Goal: Task Accomplishment & Management: Use online tool/utility

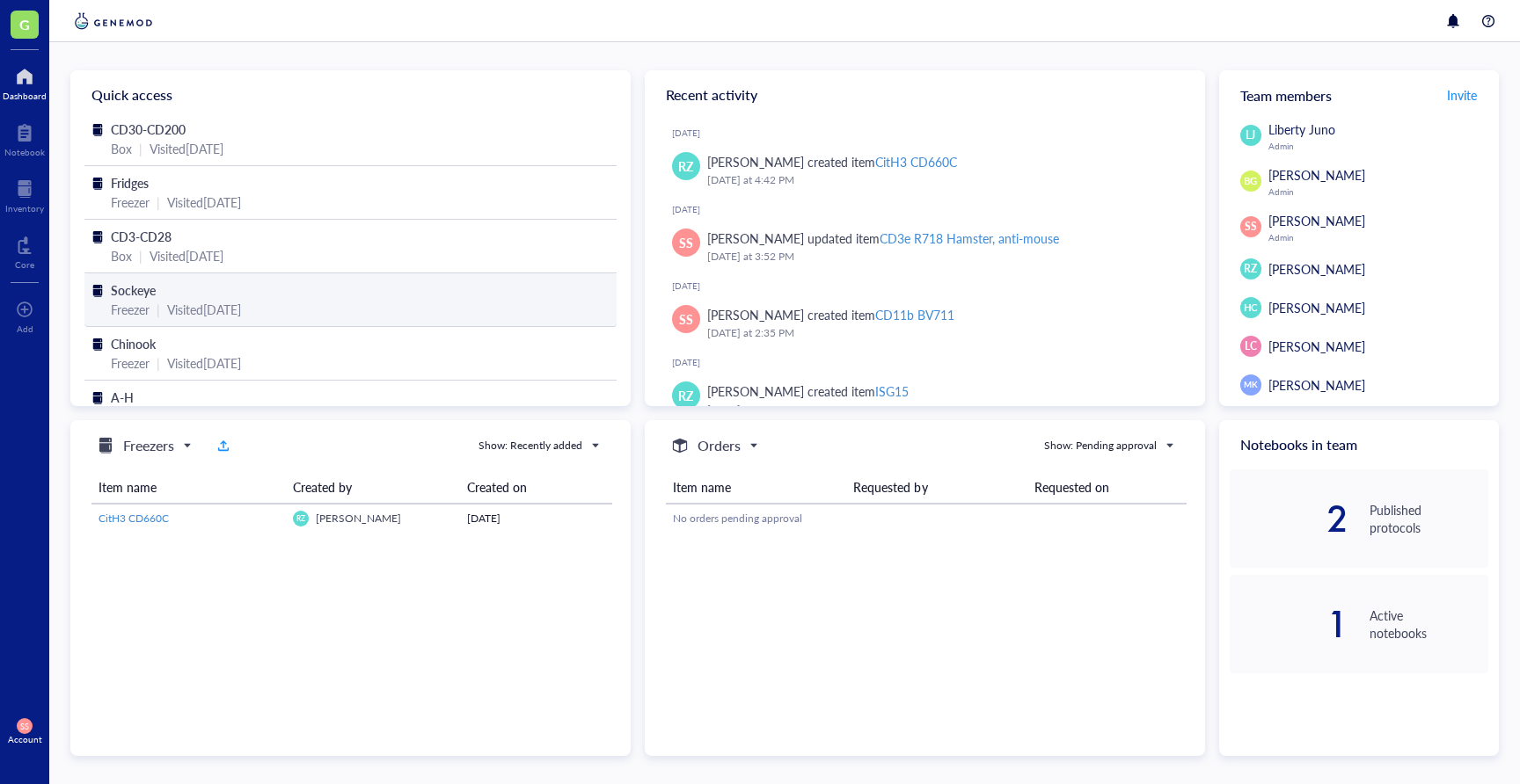
scroll to position [37, 0]
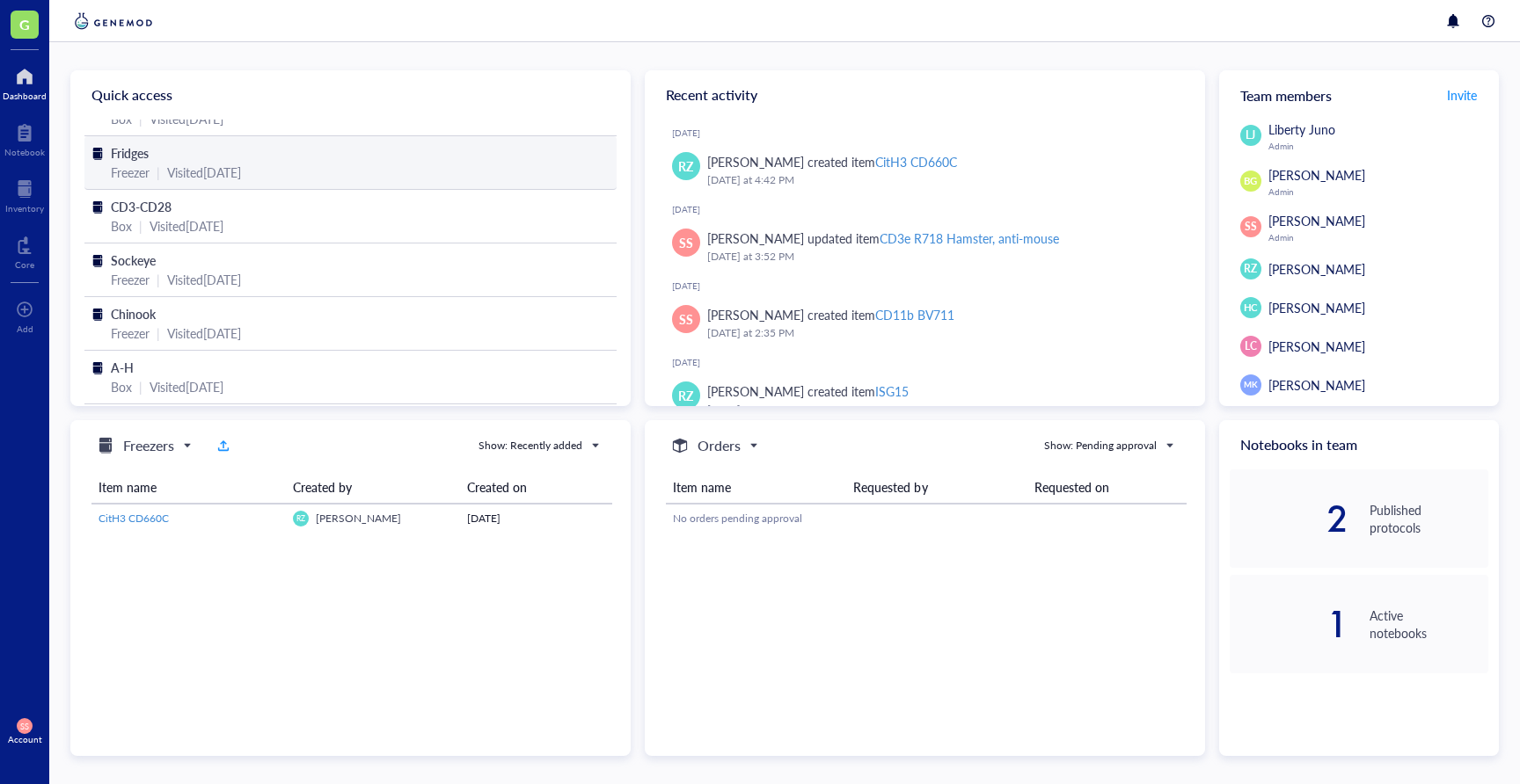
click at [131, 163] on div "Freezer" at bounding box center [131, 172] width 39 height 19
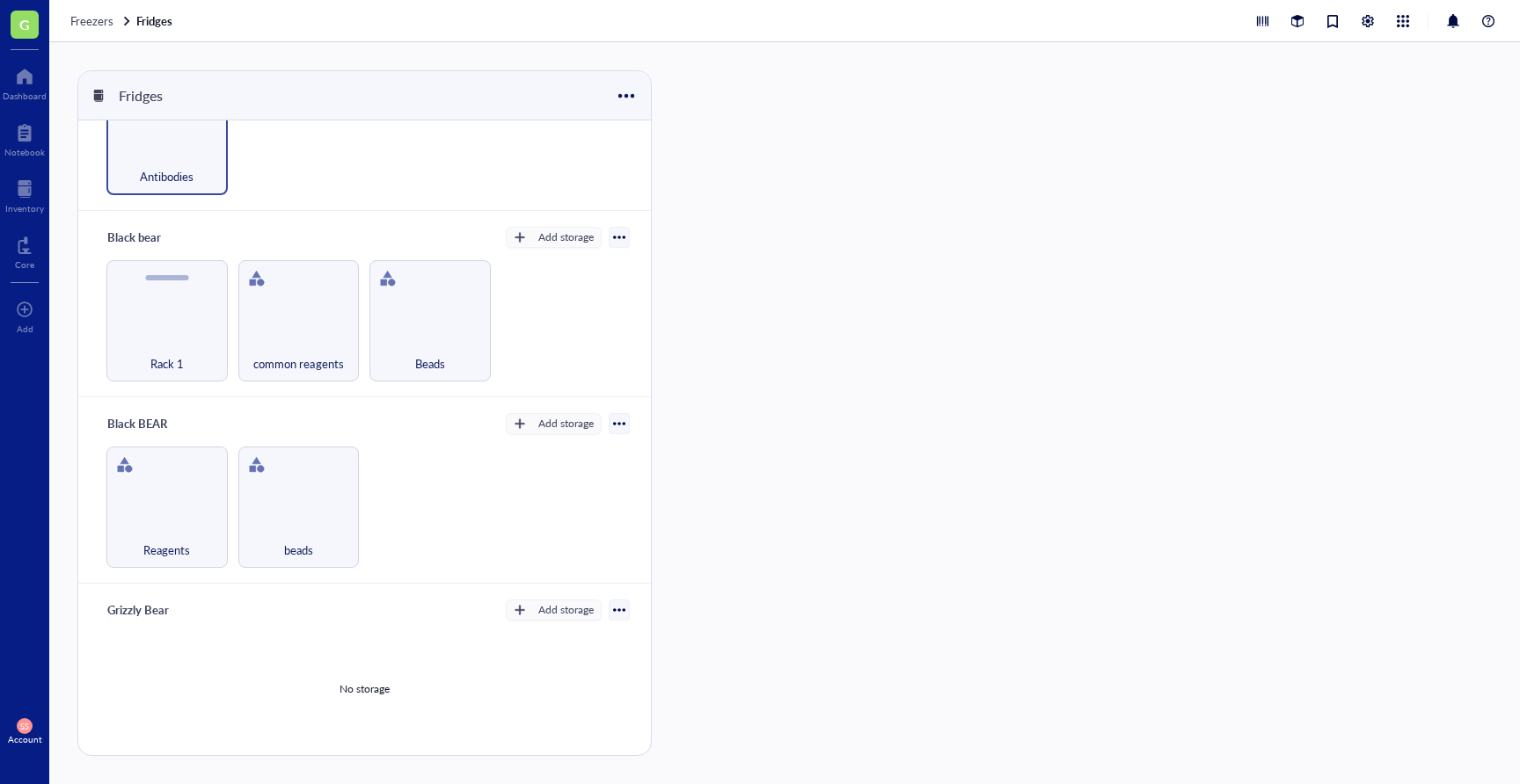
scroll to position [96, 0]
click at [183, 147] on div "Antibodies" at bounding box center [168, 167] width 104 height 39
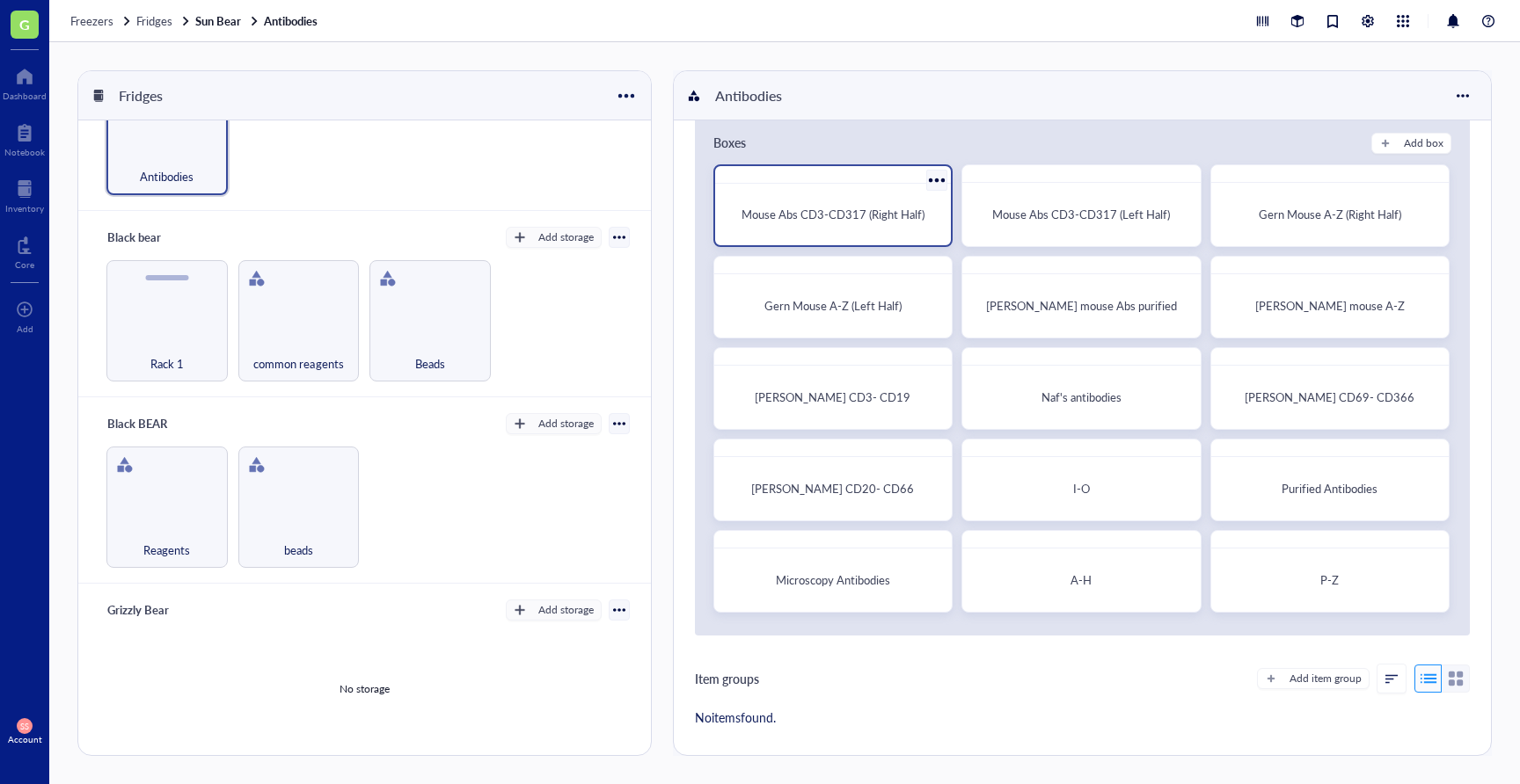
scroll to position [37, 0]
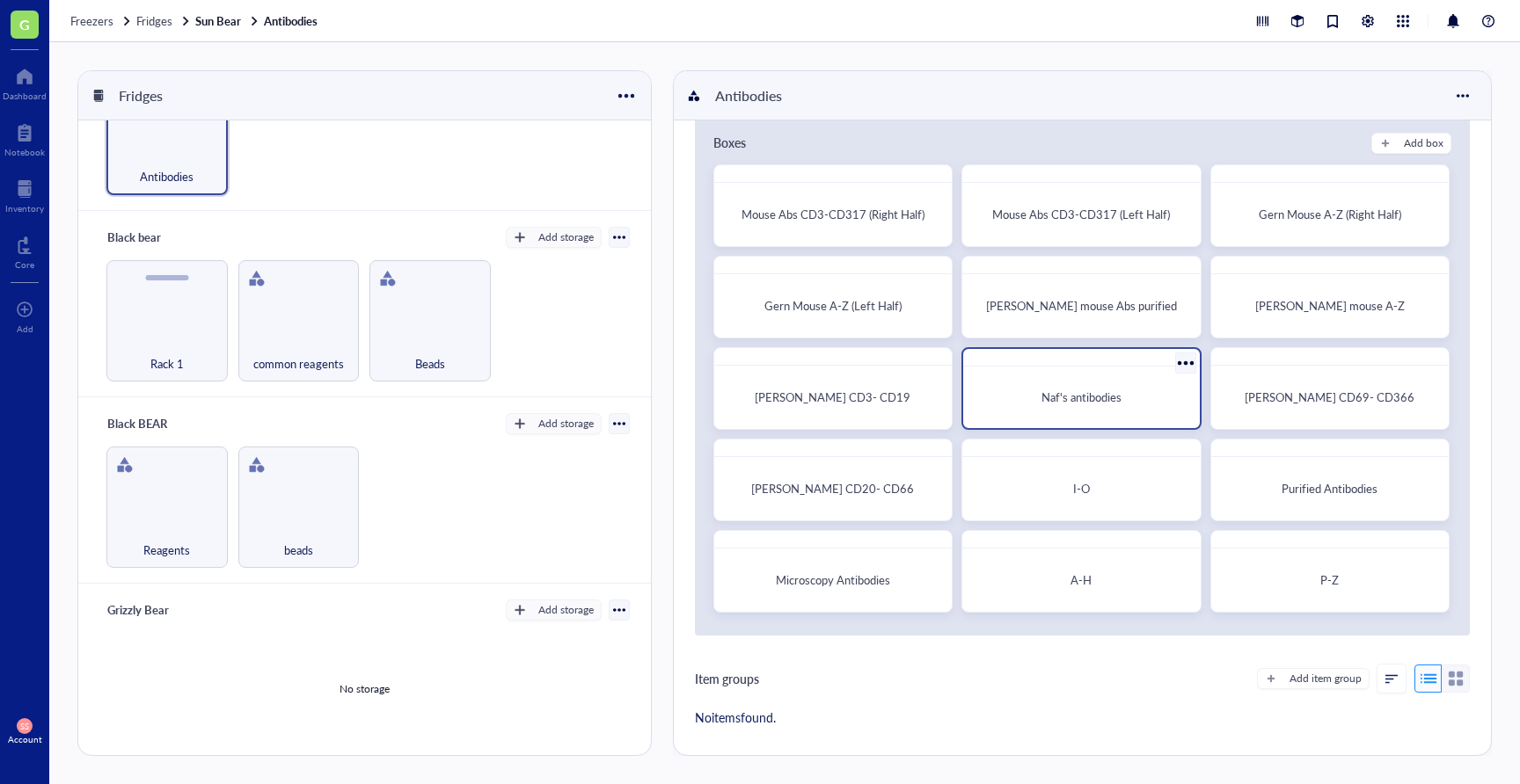
click at [1127, 380] on div "Naf's antibodies" at bounding box center [1081, 398] width 221 height 48
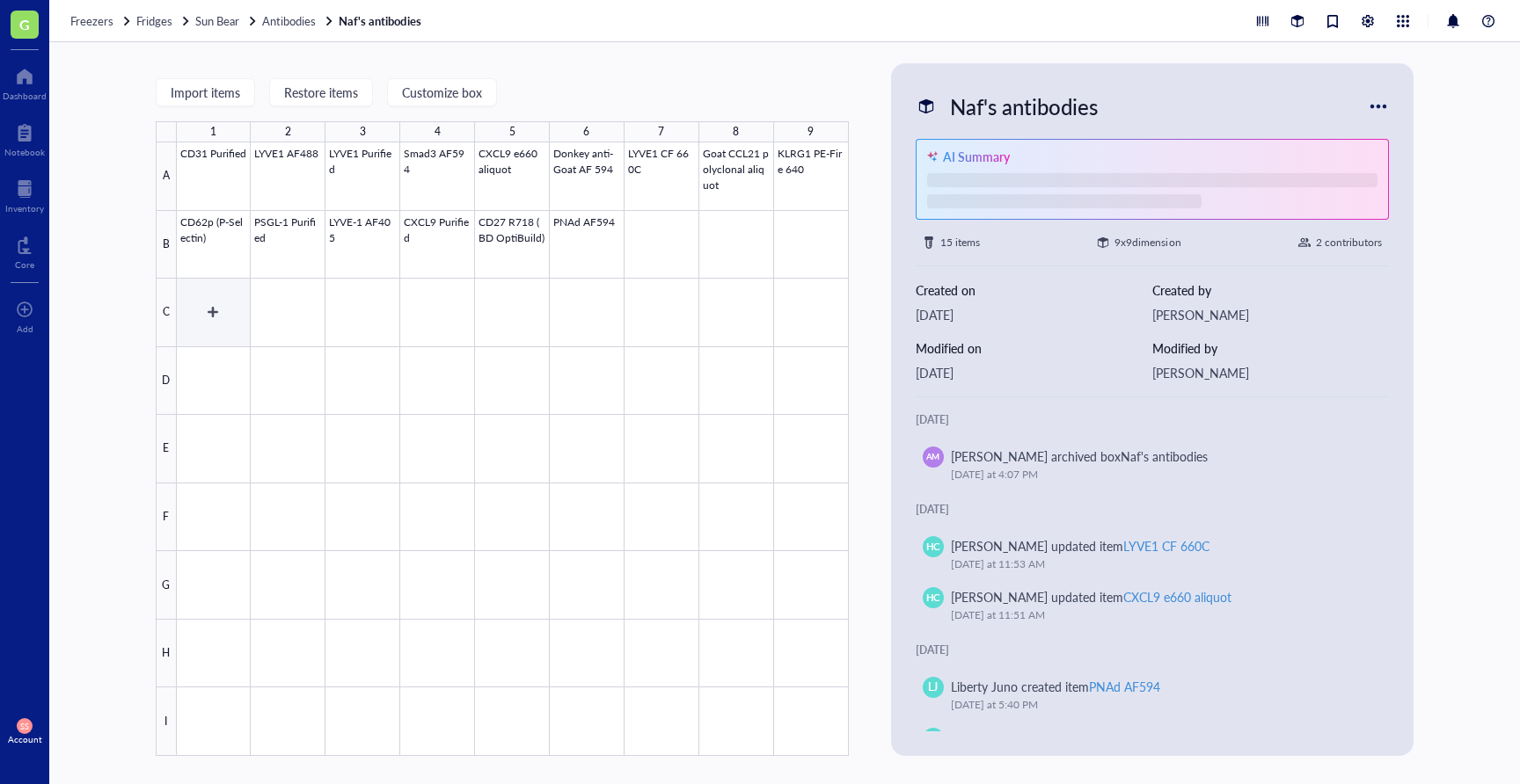
click at [227, 295] on div at bounding box center [513, 450] width 672 height 614
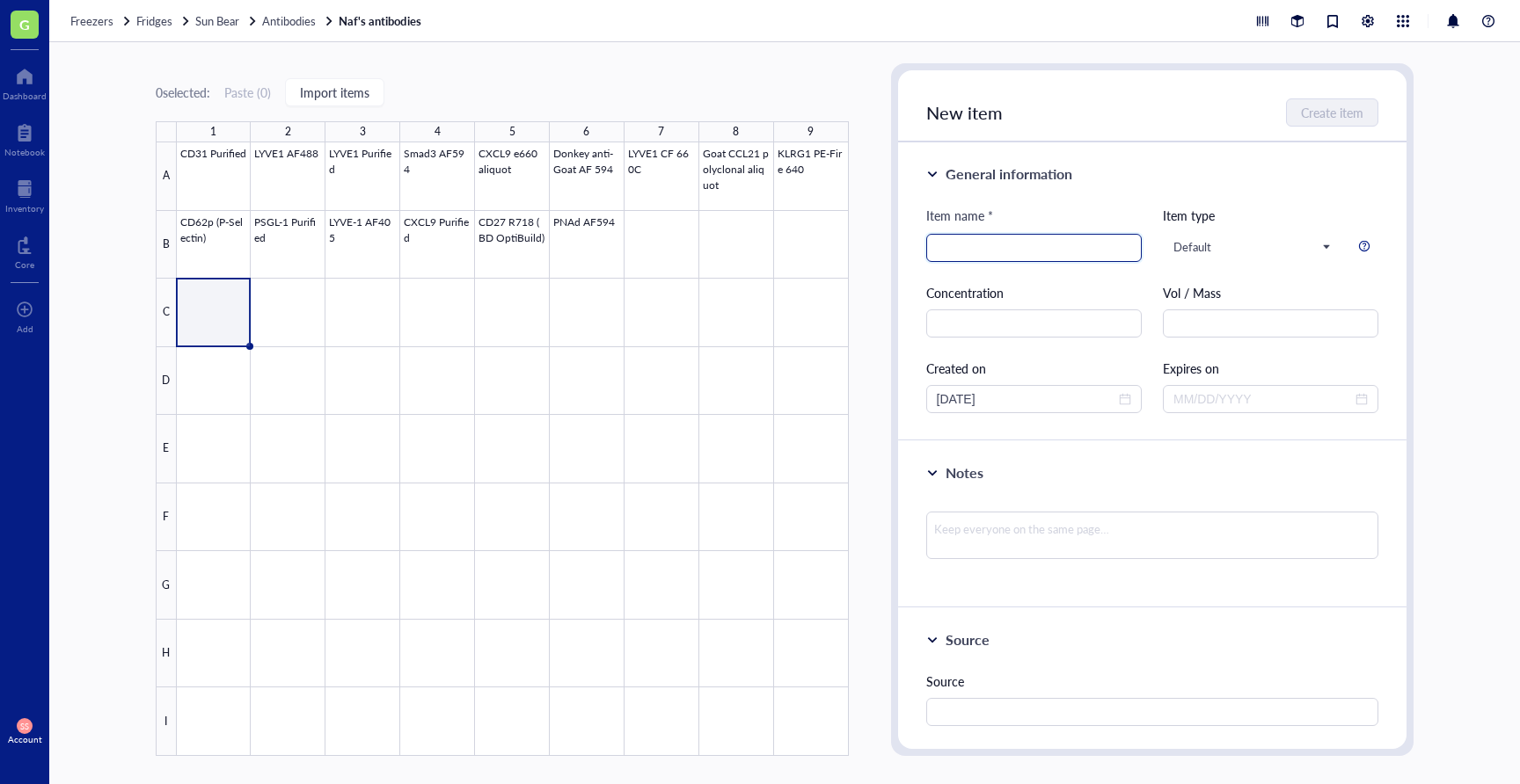
click at [995, 243] on input "search" at bounding box center [1034, 248] width 194 height 26
type input "c"
click at [1289, 252] on span "Default" at bounding box center [1251, 247] width 155 height 16
type input "CD4 AF488"
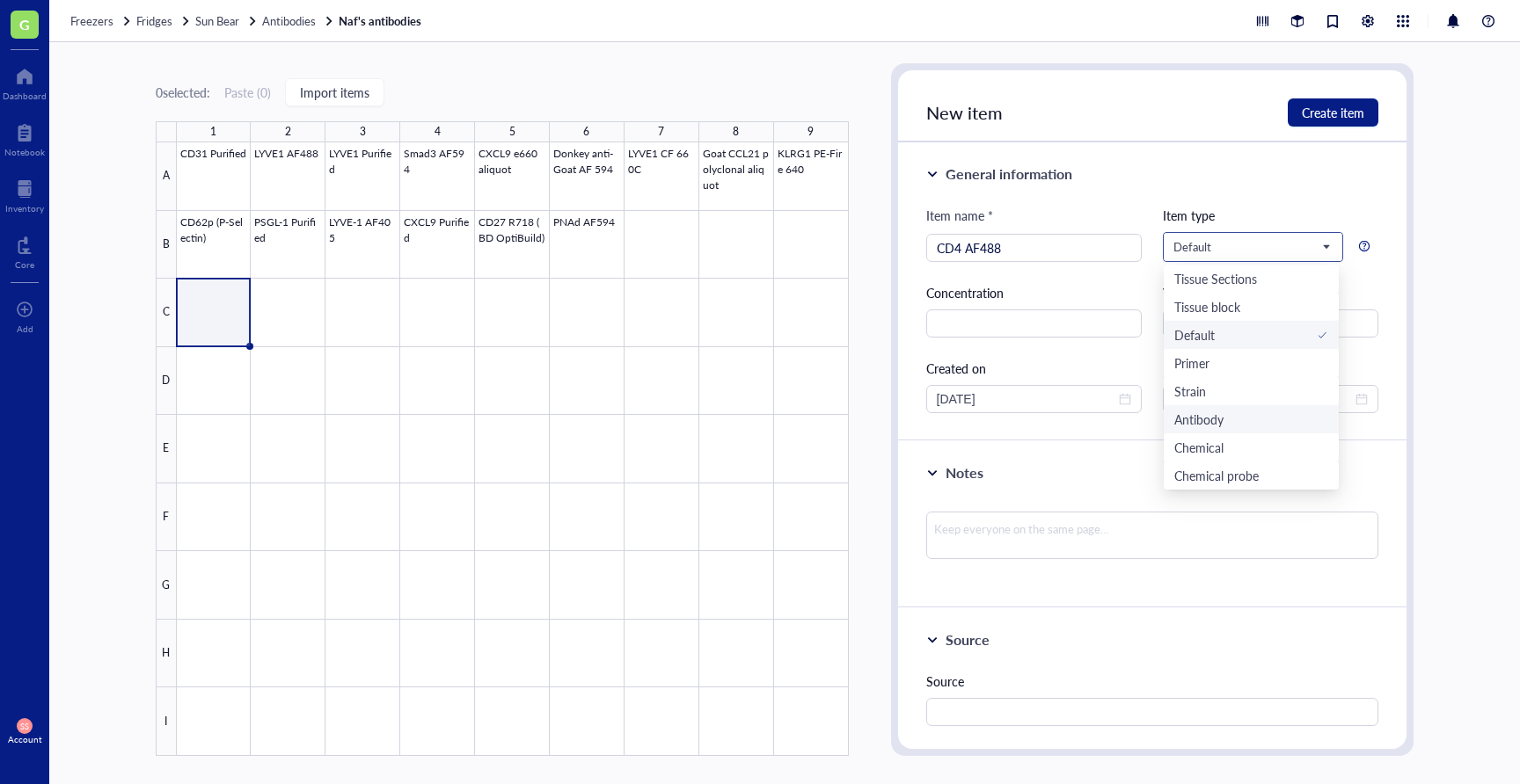
click at [1243, 420] on div "Antibody" at bounding box center [1251, 420] width 153 height 19
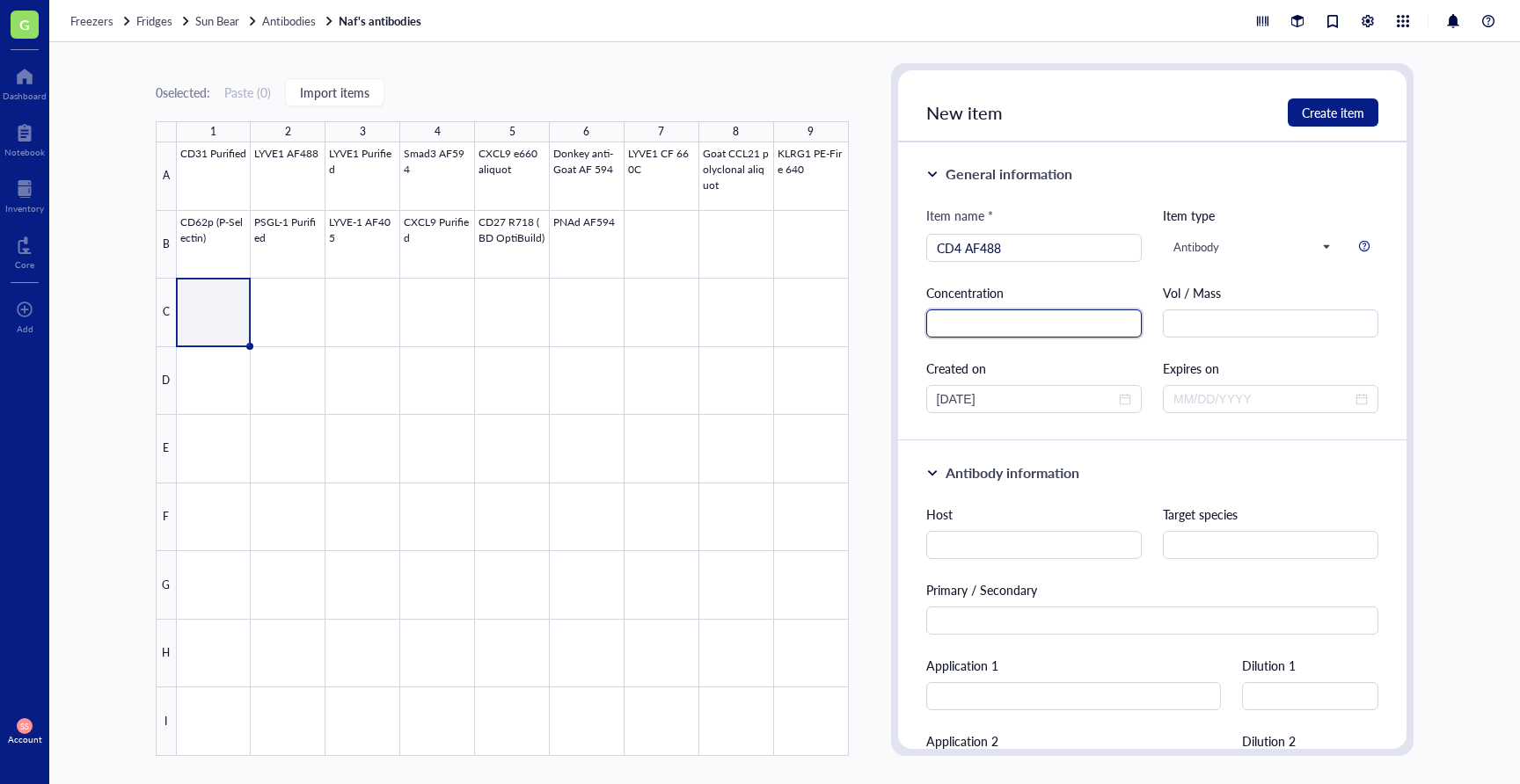
click at [1070, 315] on input "text" at bounding box center [1034, 324] width 215 height 28
type input "0.5mg/ml"
click at [1276, 316] on input "text" at bounding box center [1270, 324] width 215 height 28
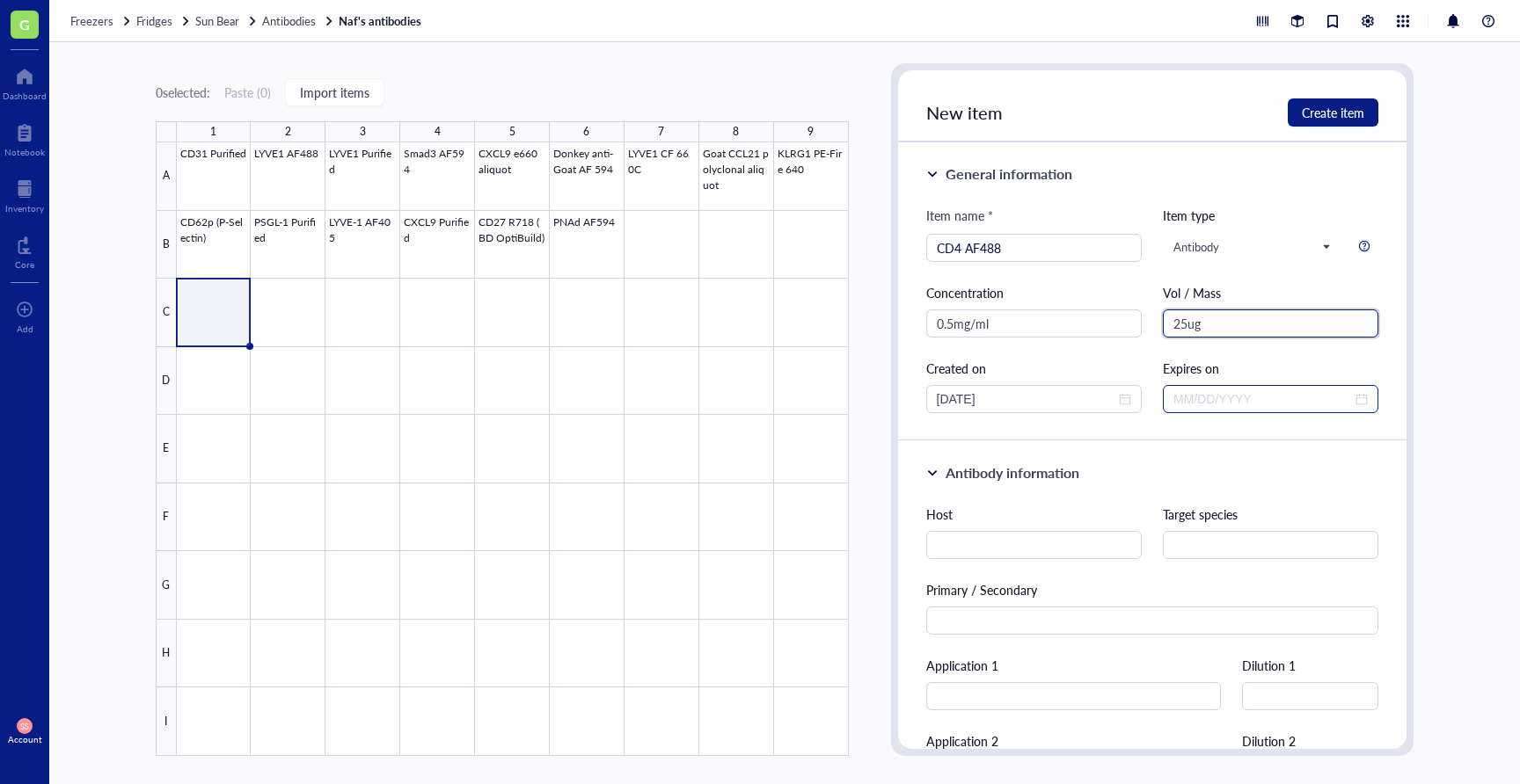
type input "25ug"
click at [1271, 393] on input at bounding box center [1262, 399] width 178 height 19
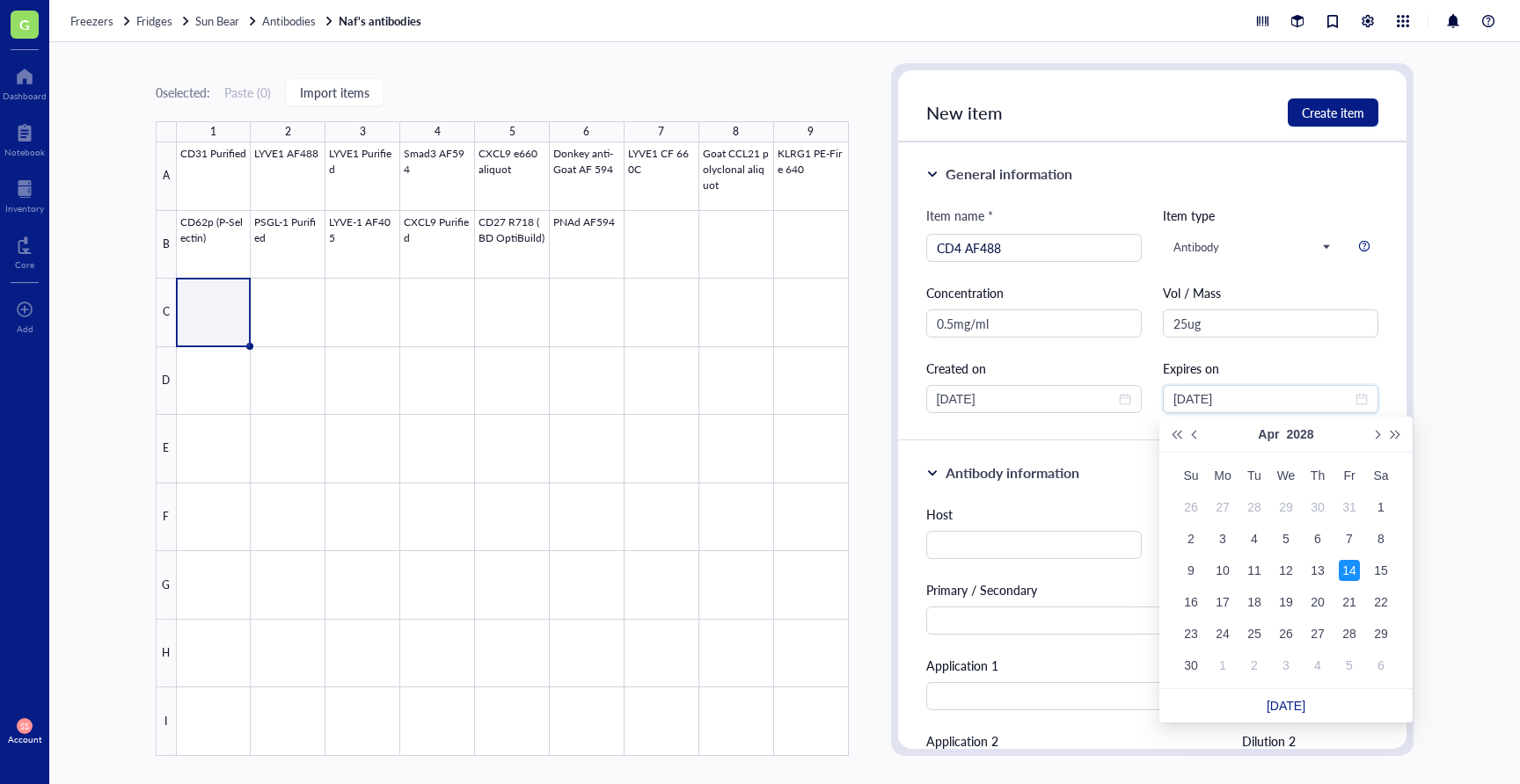
type input "[DATE]"
click at [1156, 492] on div "Antibody information Host Target species Primary / Secondary Application 1 Dilu…" at bounding box center [1152, 704] width 509 height 524
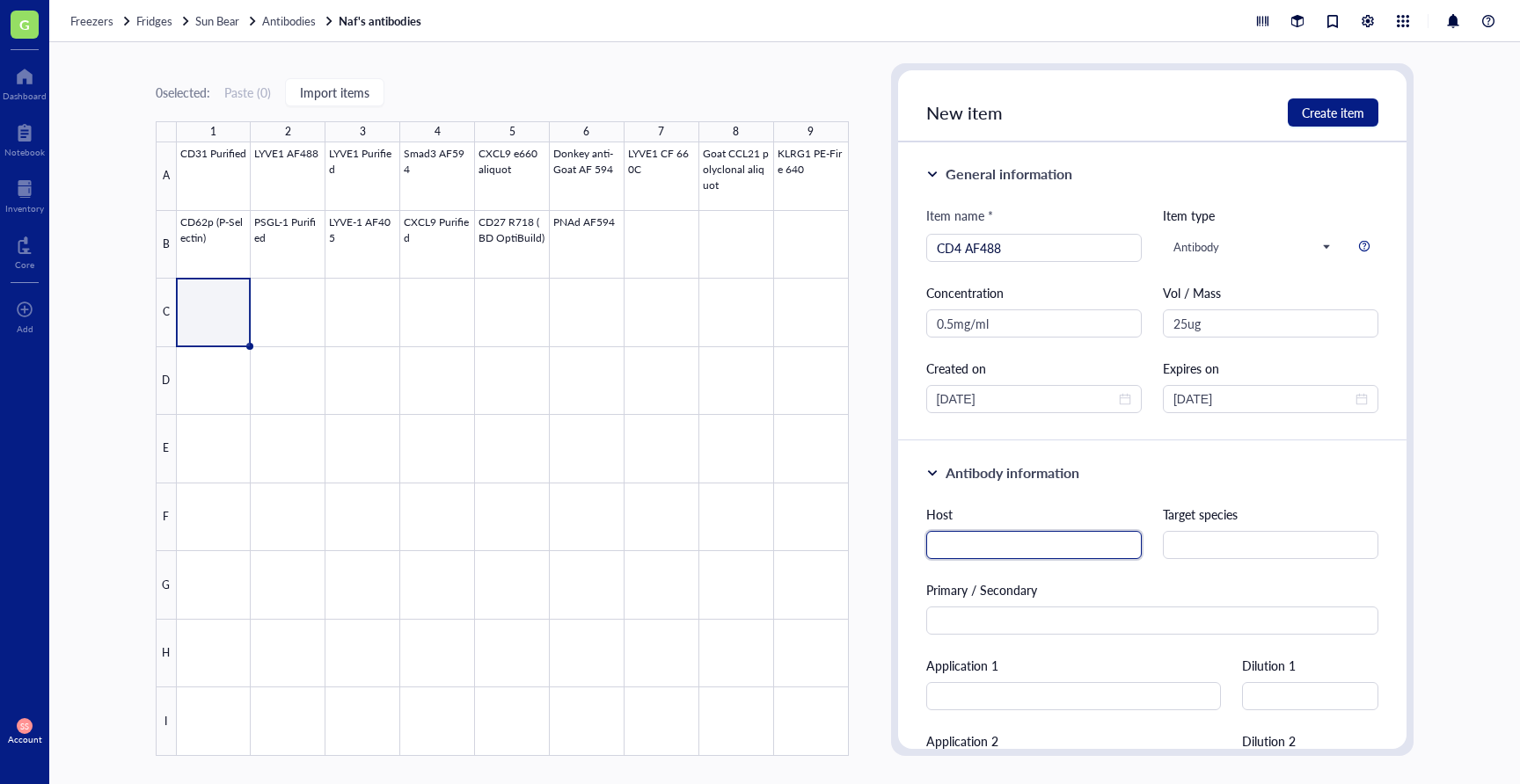
click at [1045, 546] on input "text" at bounding box center [1034, 545] width 215 height 28
type input "m"
type input "rat"
click at [1241, 534] on input "text" at bounding box center [1270, 545] width 215 height 28
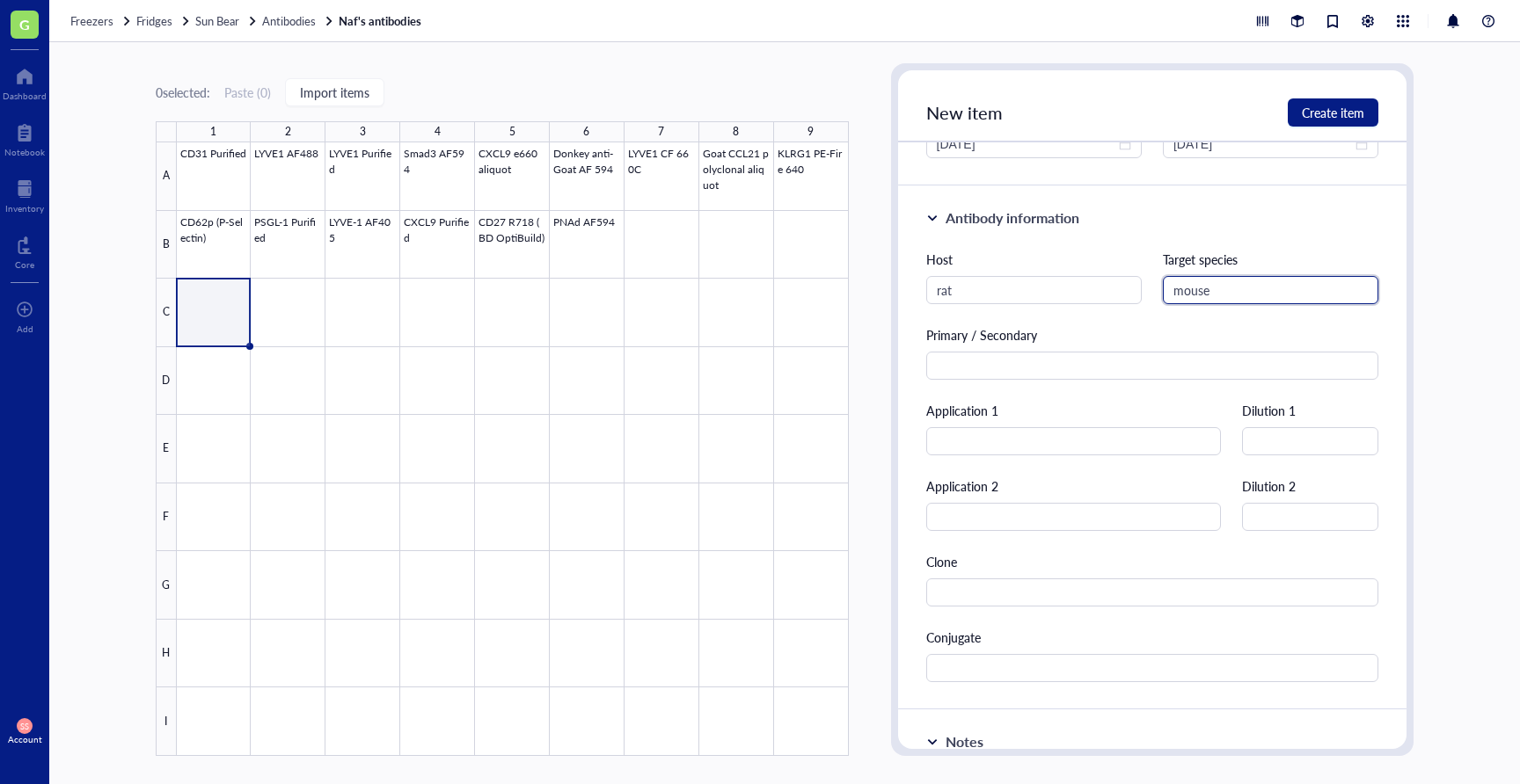
scroll to position [256, 0]
type input "mouse"
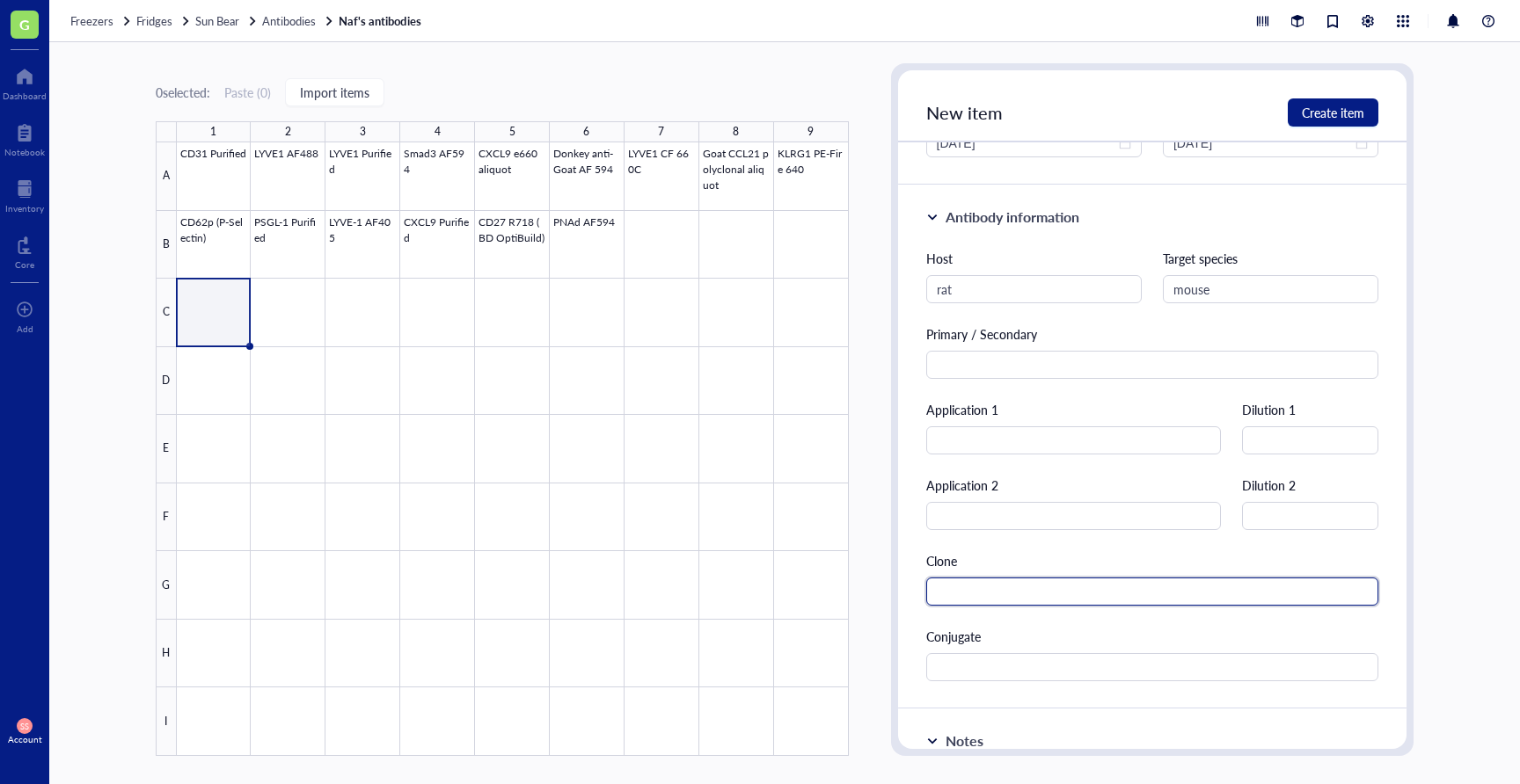
click at [1052, 603] on input "text" at bounding box center [1152, 592] width 453 height 28
click at [950, 593] on input "rm4-5" at bounding box center [1152, 592] width 453 height 28
type input "RM4-5"
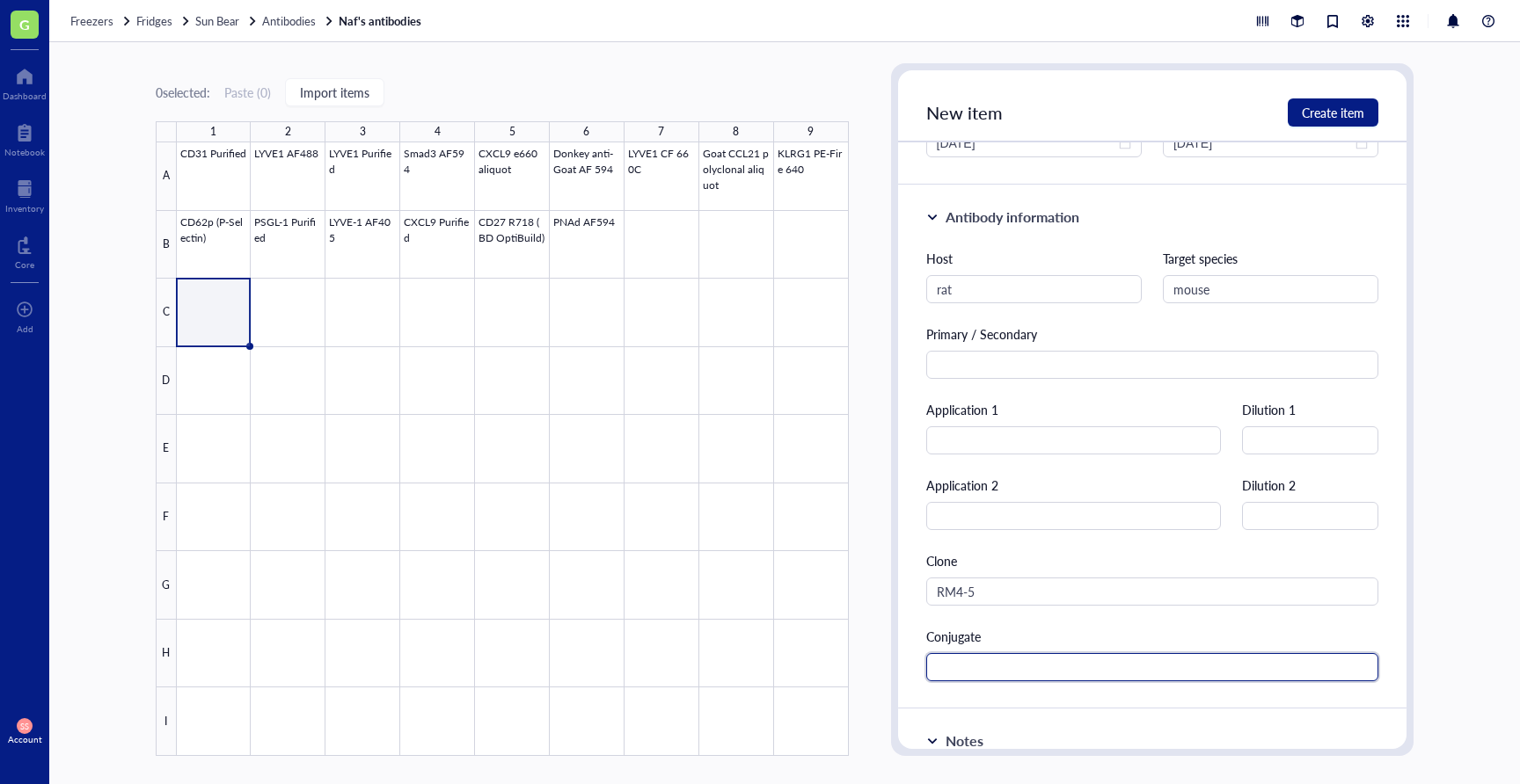
click at [963, 673] on input "text" at bounding box center [1152, 668] width 453 height 28
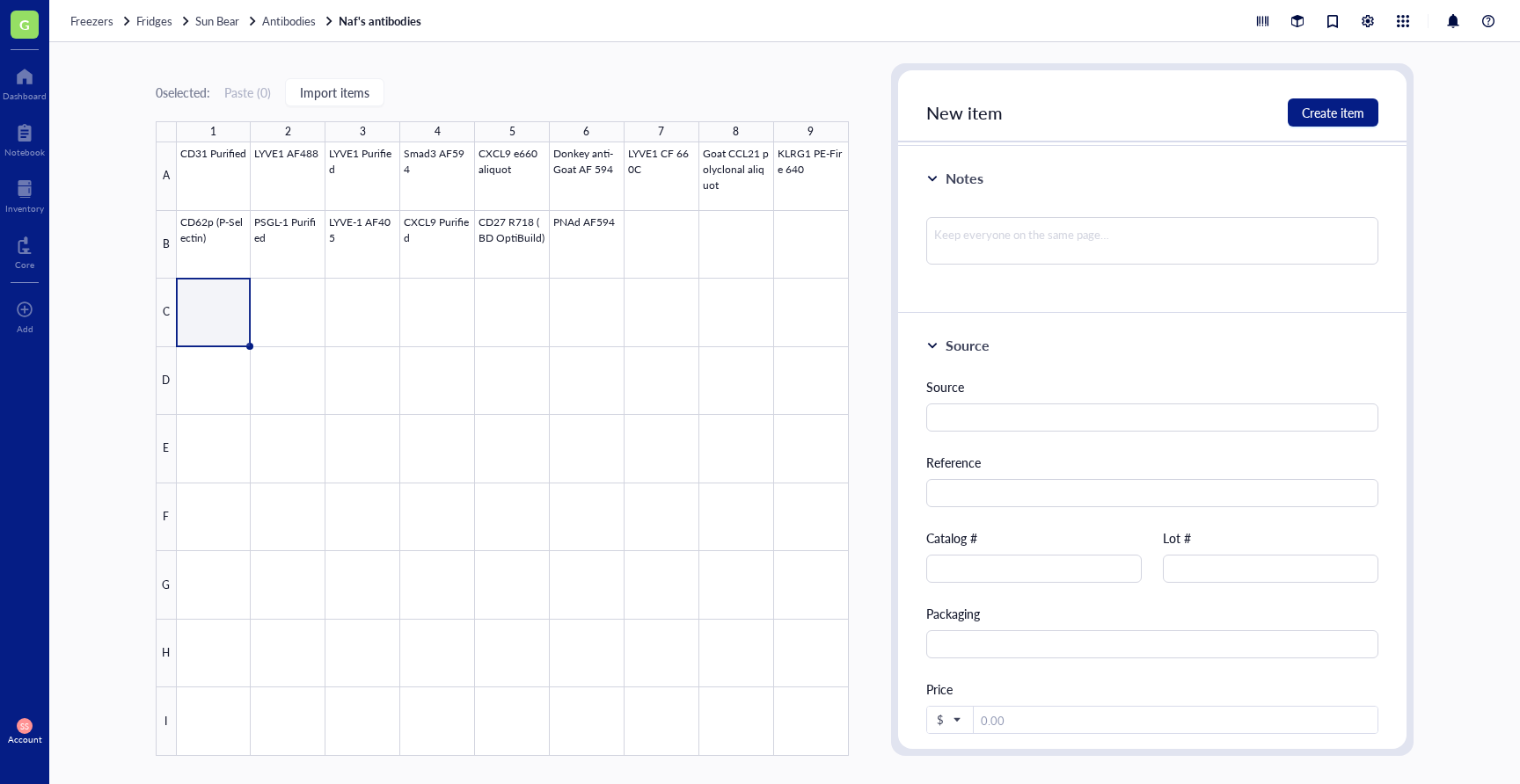
scroll to position [821, 0]
click at [1000, 411] on input "text" at bounding box center [1152, 415] width 453 height 28
type input "BioLegend"
click at [953, 560] on input "text" at bounding box center [1034, 566] width 215 height 28
type input "100532"
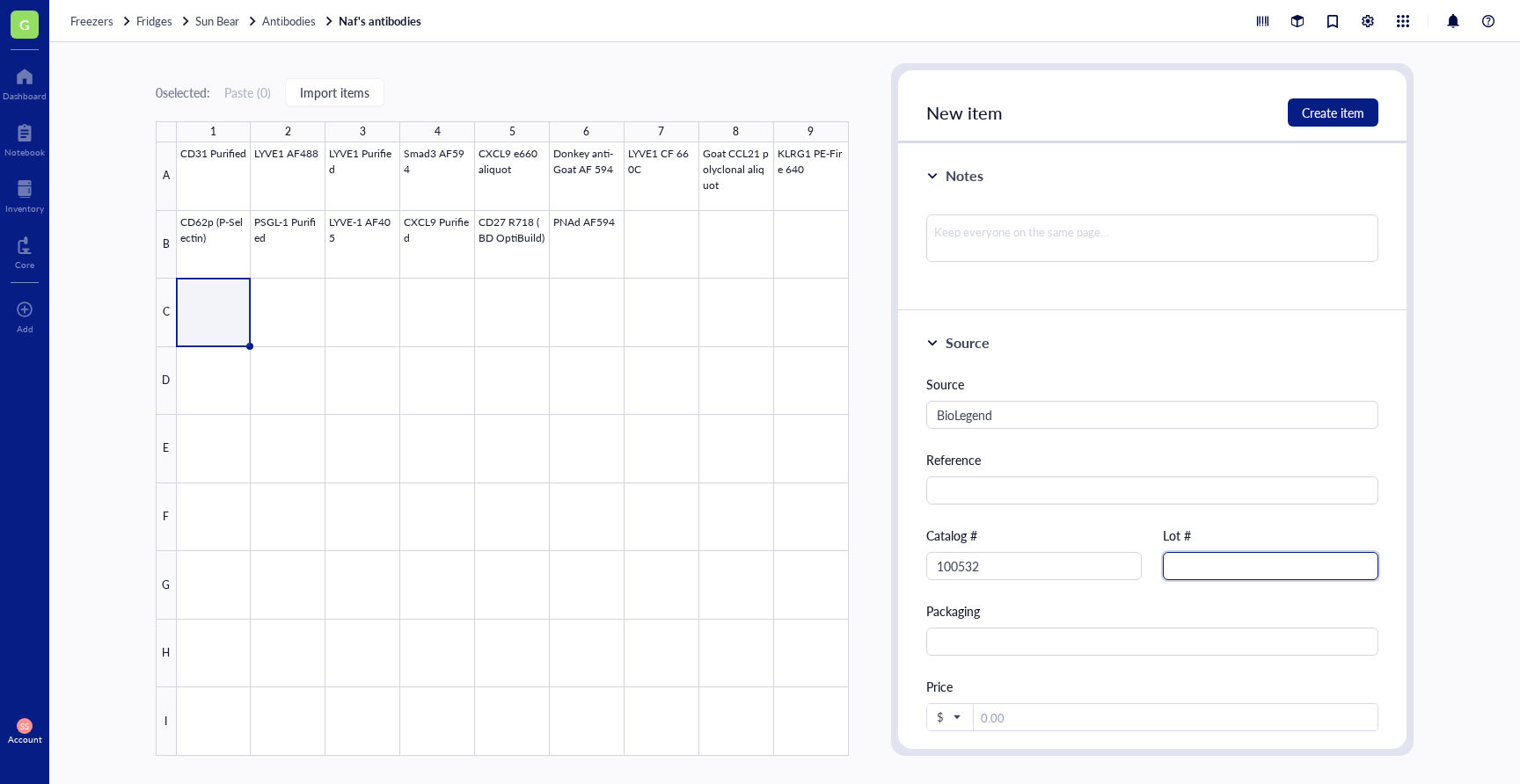
click at [1207, 570] on input "text" at bounding box center [1270, 566] width 215 height 28
type input "B470213"
click at [1343, 108] on span "Create item" at bounding box center [1333, 113] width 63 height 14
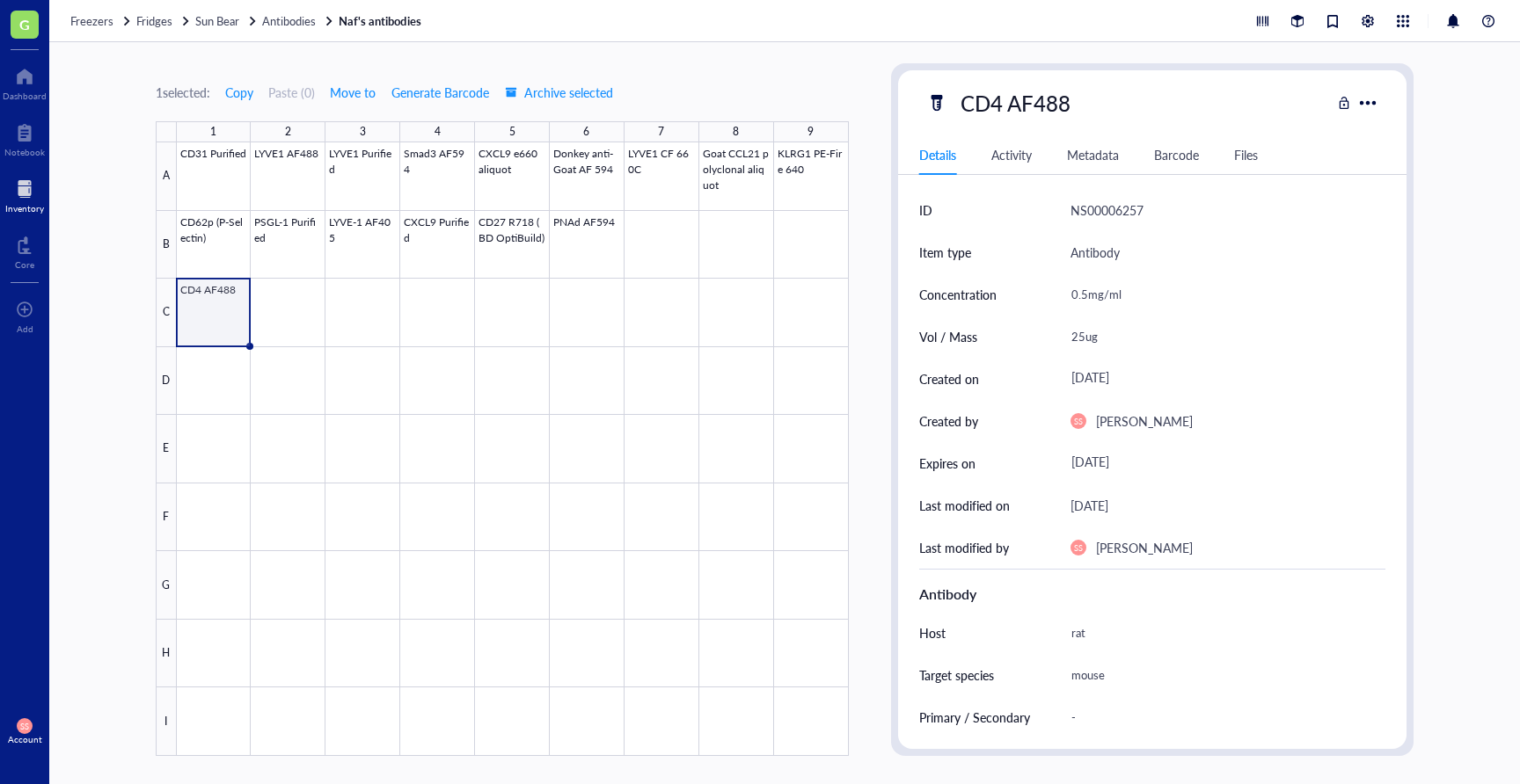
click at [26, 197] on div at bounding box center [25, 189] width 39 height 28
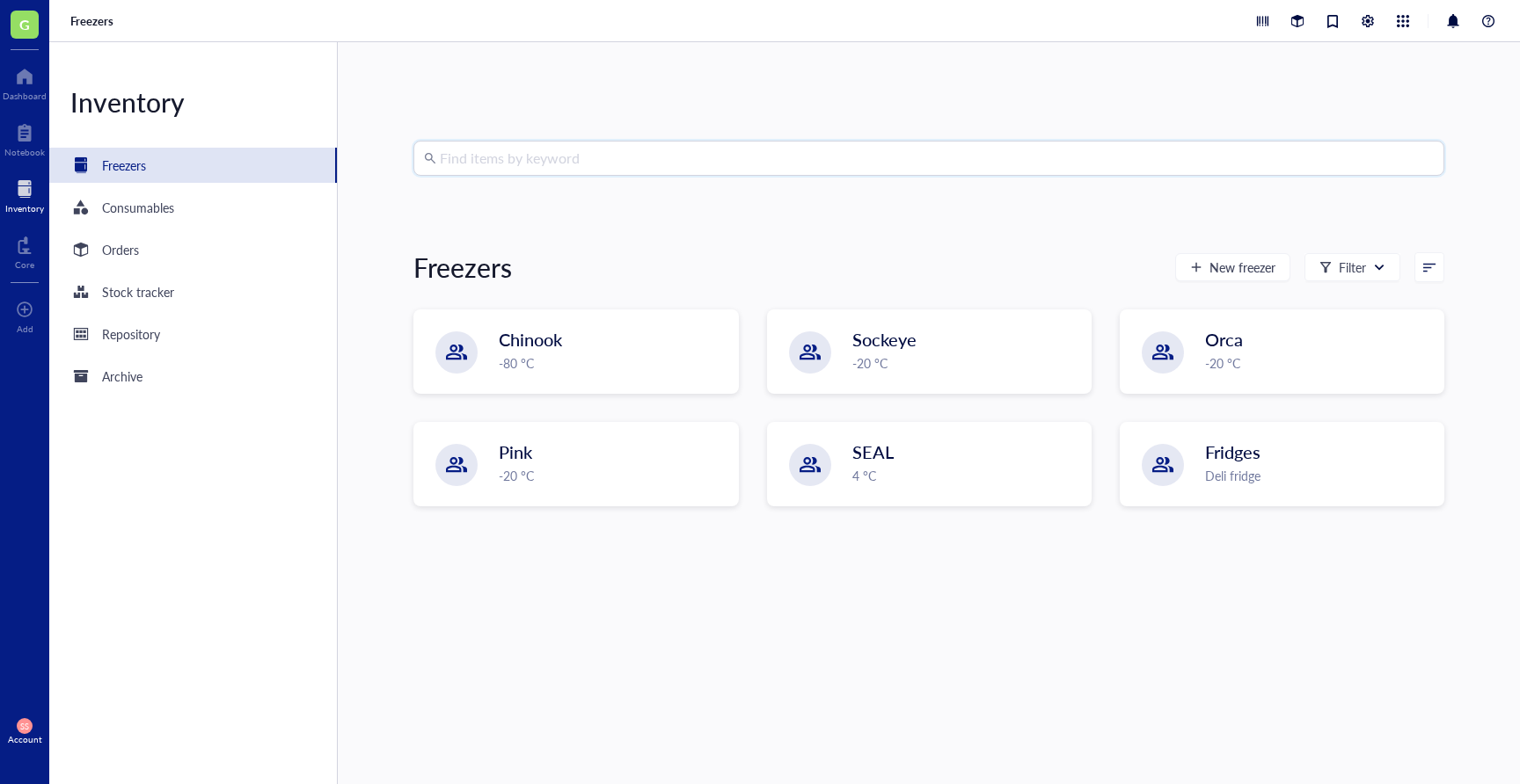
click at [497, 151] on input "search" at bounding box center [937, 159] width 994 height 34
click at [559, 156] on input "search" at bounding box center [937, 159] width 994 height 34
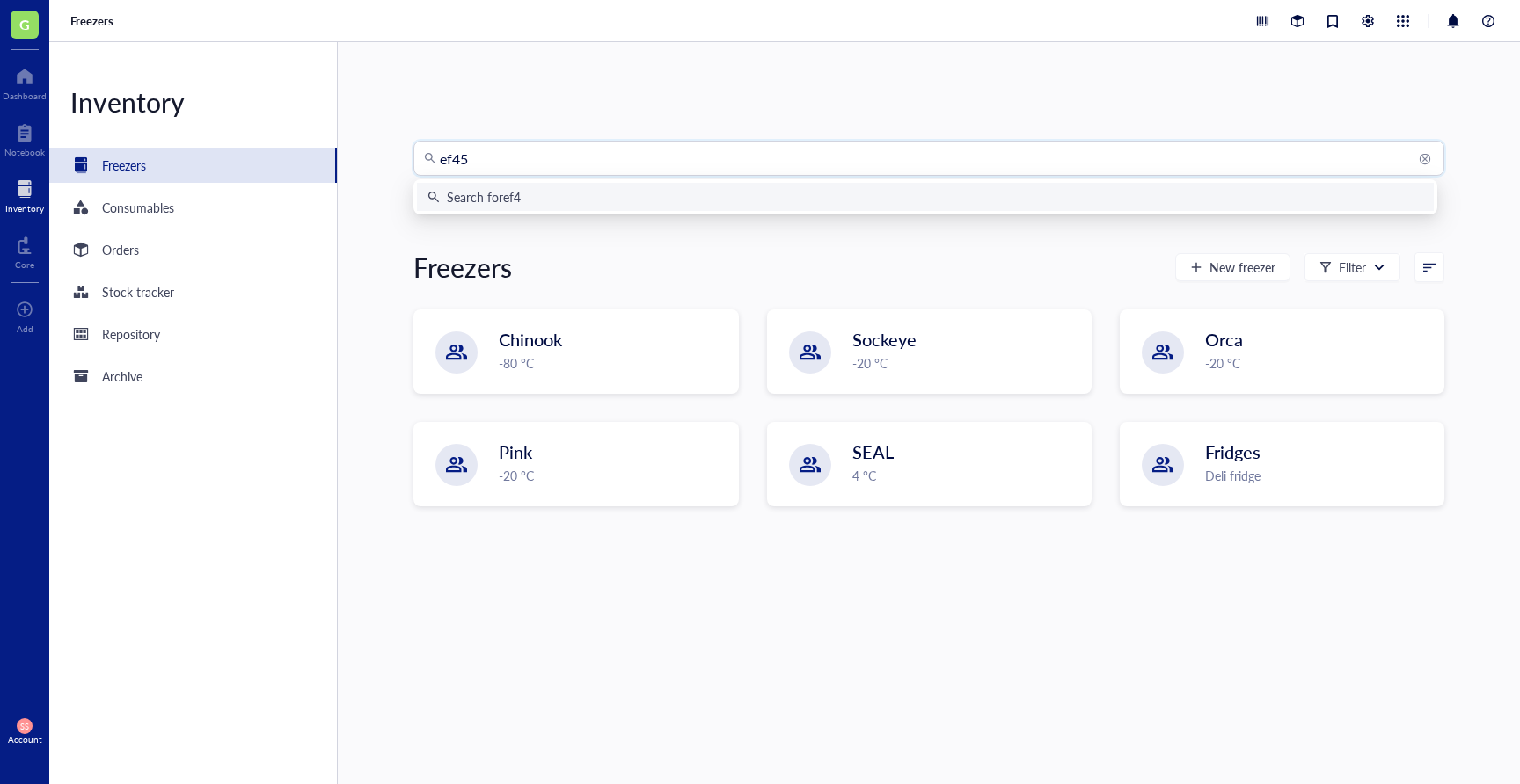
type input "ef450"
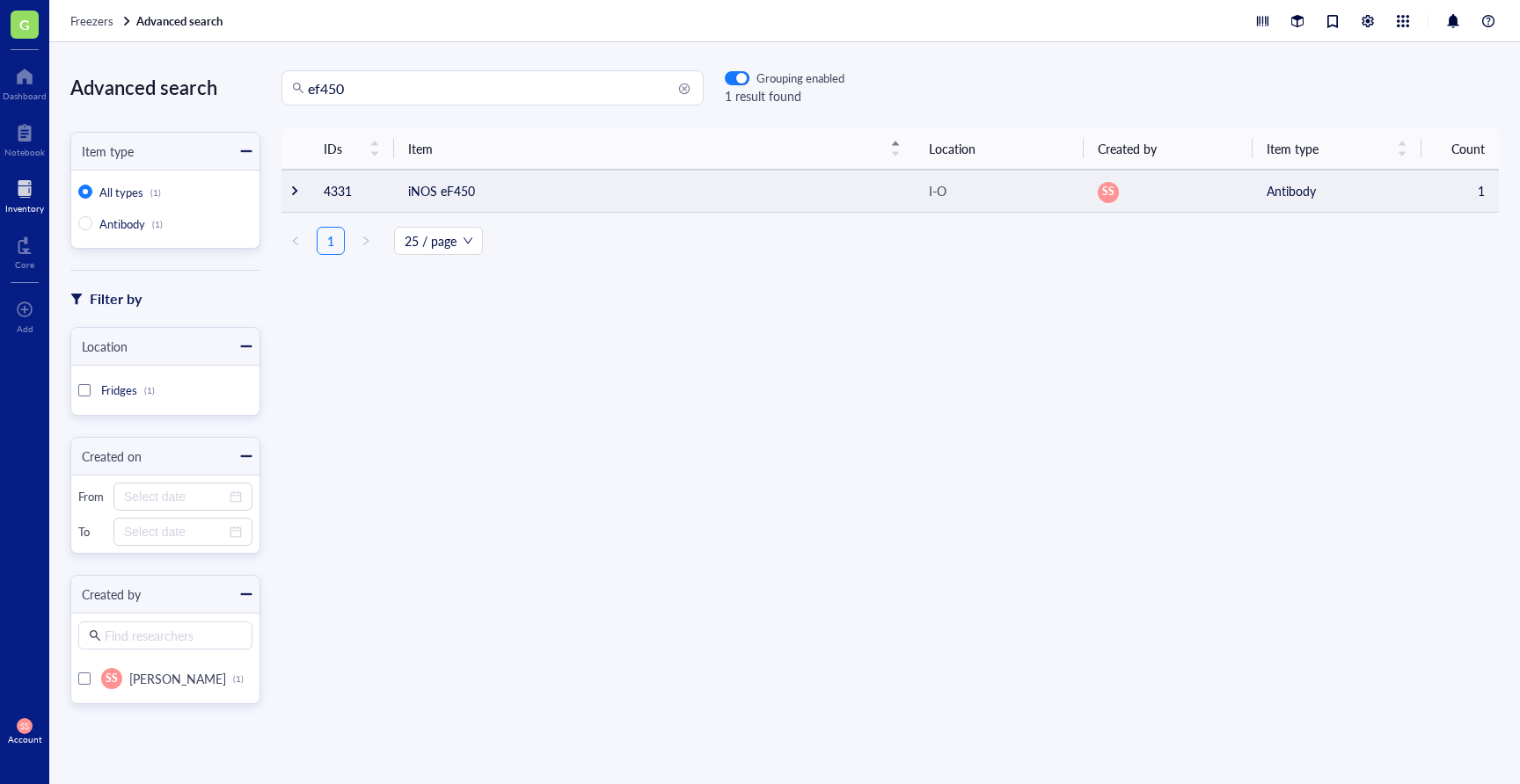
click at [440, 187] on td "iNOS eF450" at bounding box center [655, 190] width 520 height 42
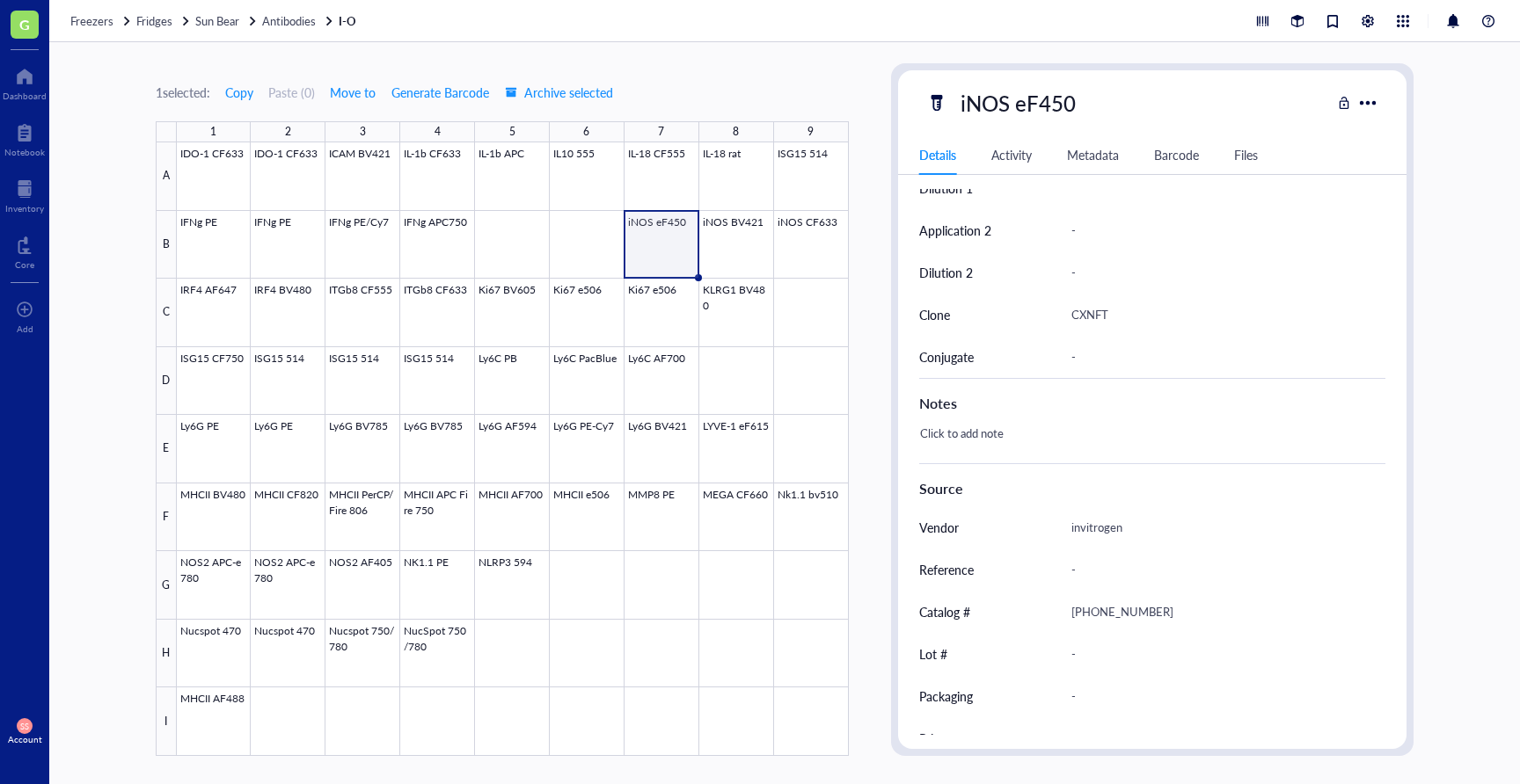
scroll to position [638, 0]
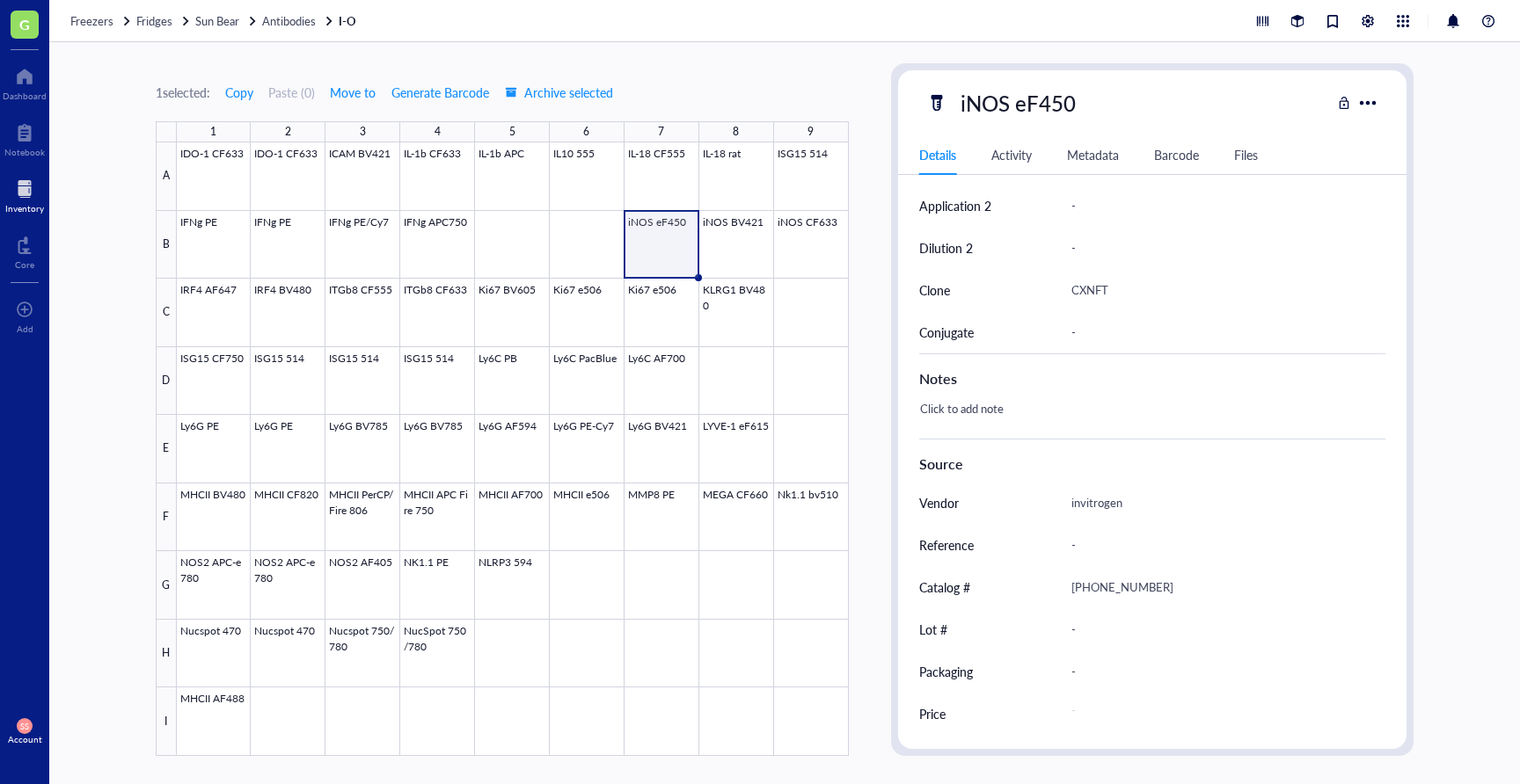
click at [12, 205] on div "Inventory" at bounding box center [25, 208] width 39 height 11
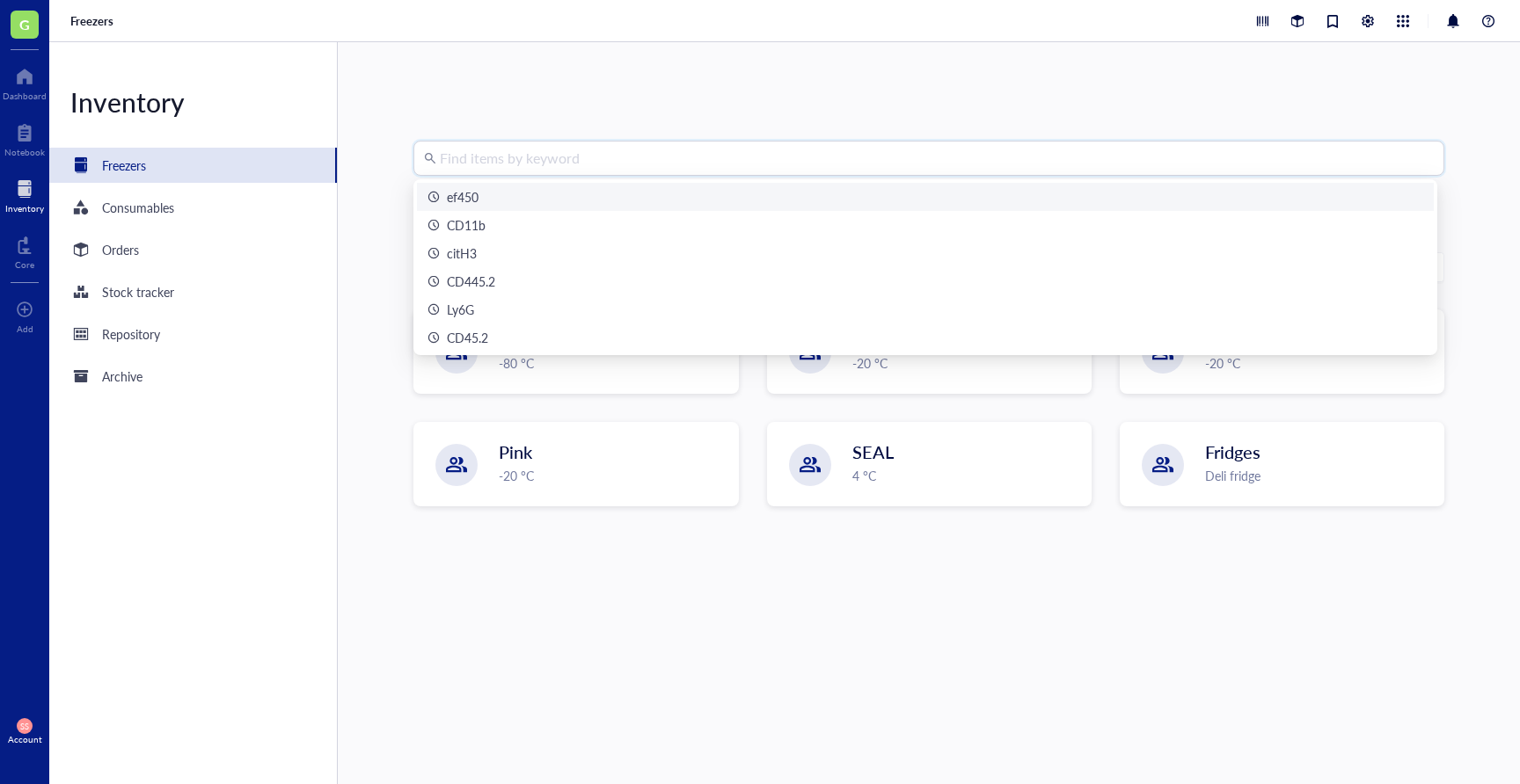
click at [478, 156] on input "search" at bounding box center [937, 159] width 994 height 34
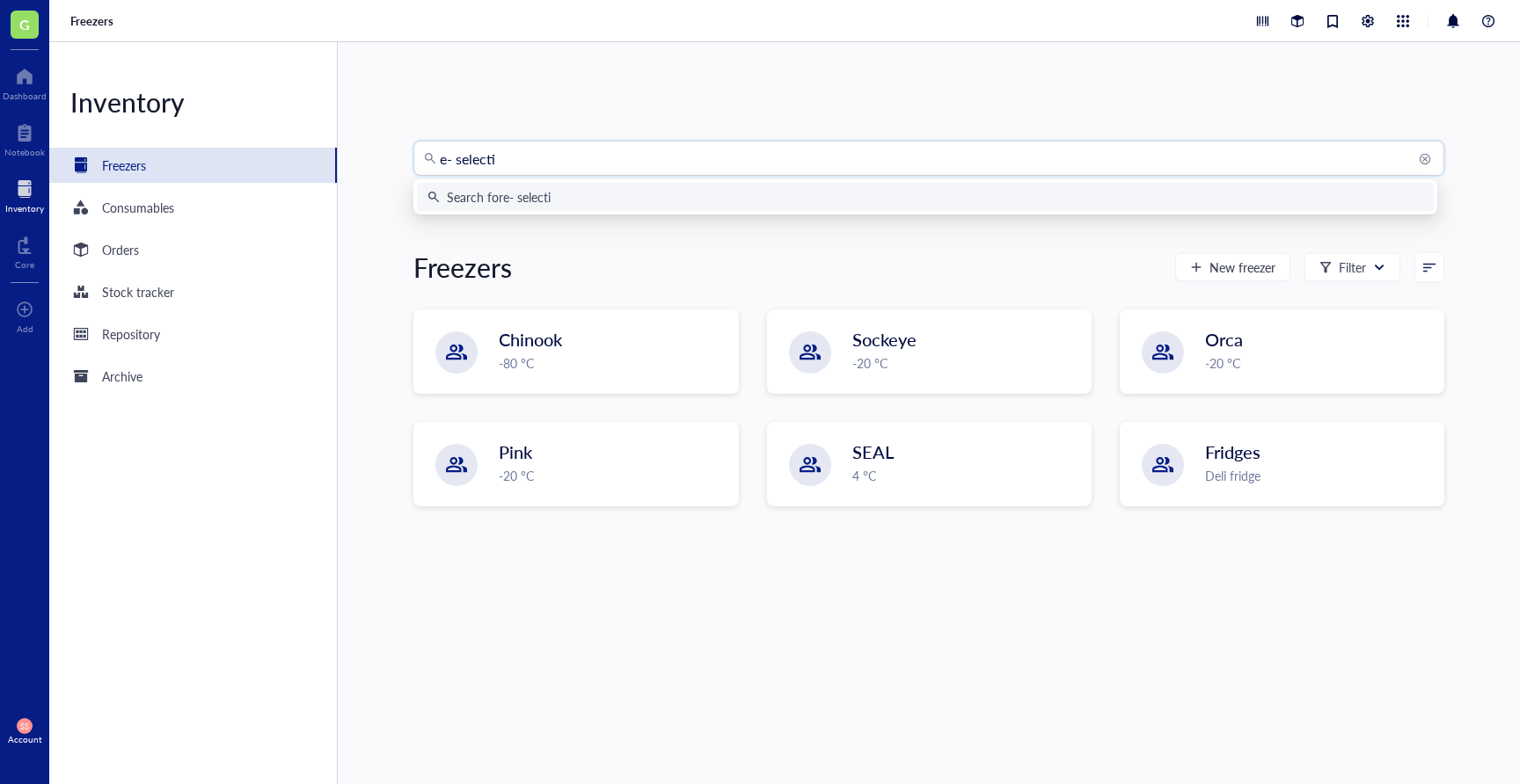
type input "e- selectin"
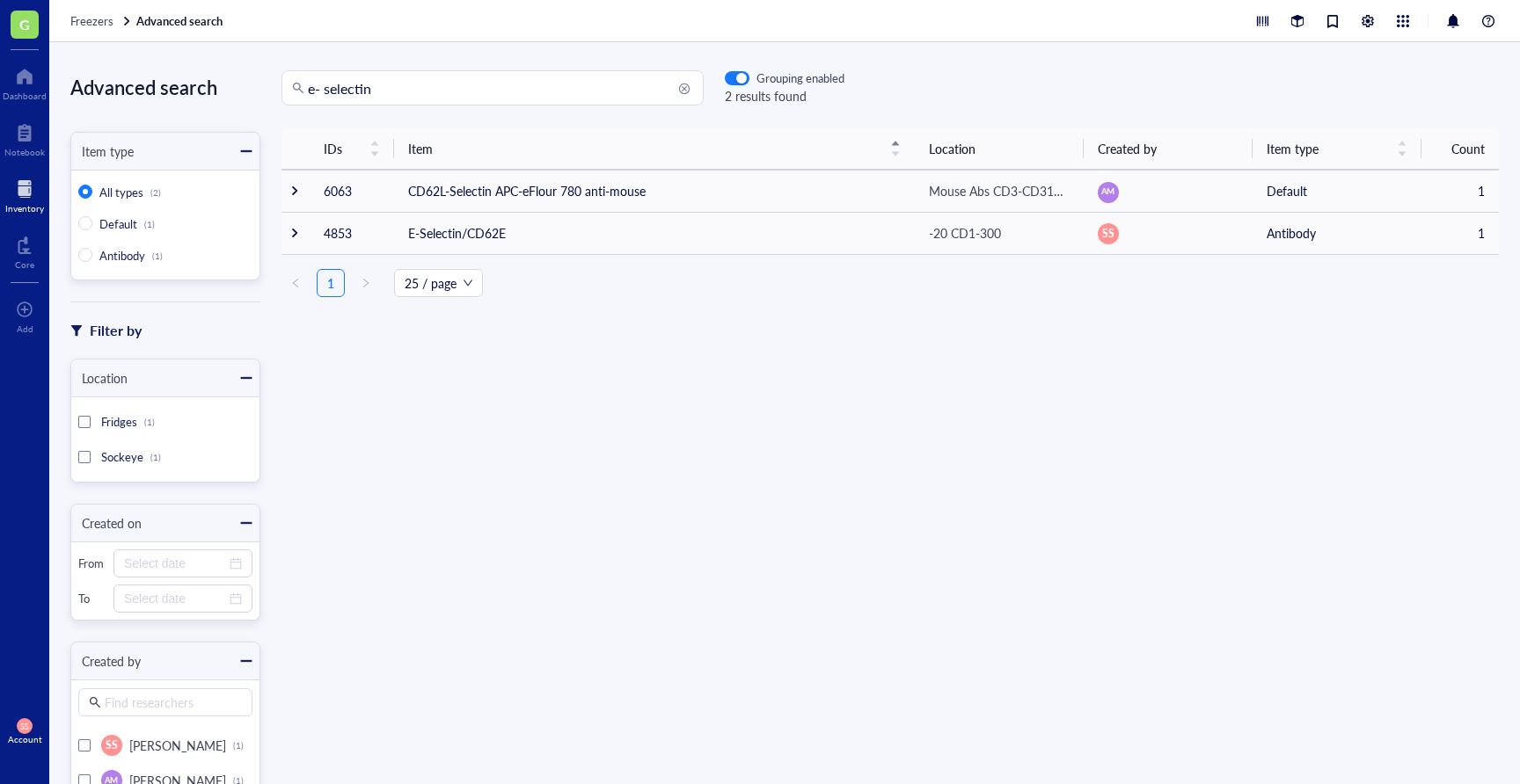
click at [423, 87] on input "e- selectin" at bounding box center [500, 88] width 386 height 34
type input "e"
type input "cd3"
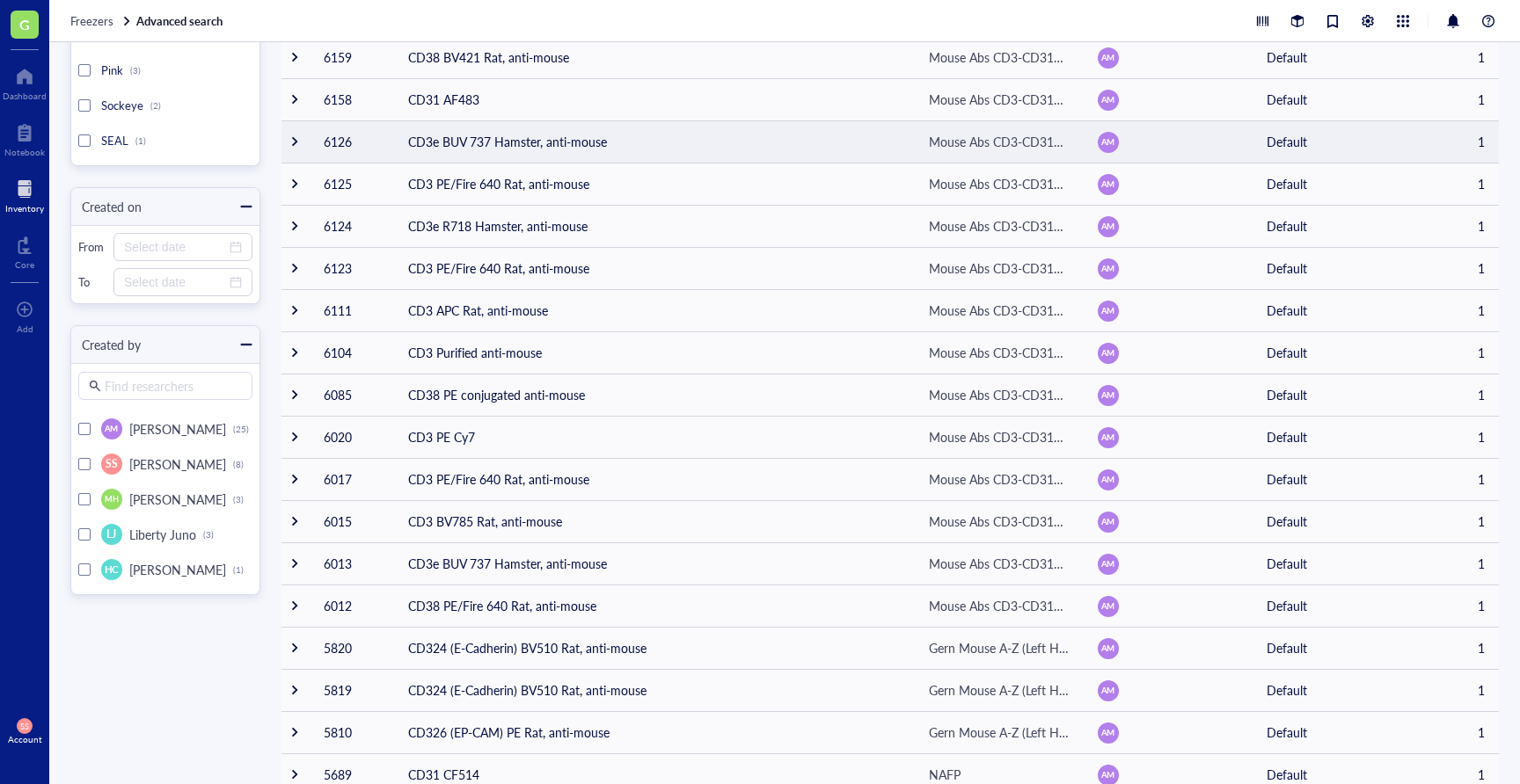
scroll to position [497, 0]
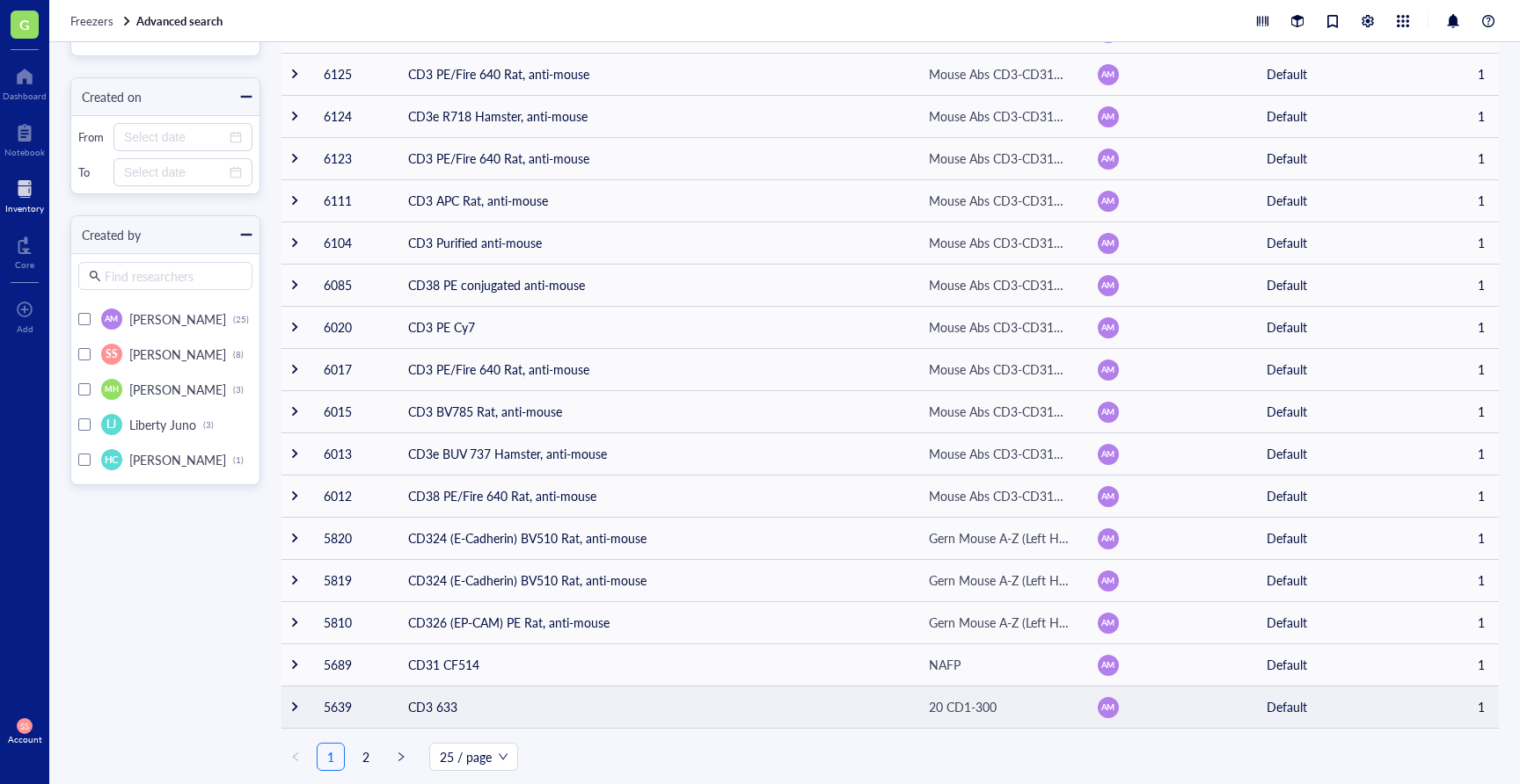
click at [603, 709] on td "CD3 633" at bounding box center [655, 707] width 520 height 42
